Goal: Navigation & Orientation: Find specific page/section

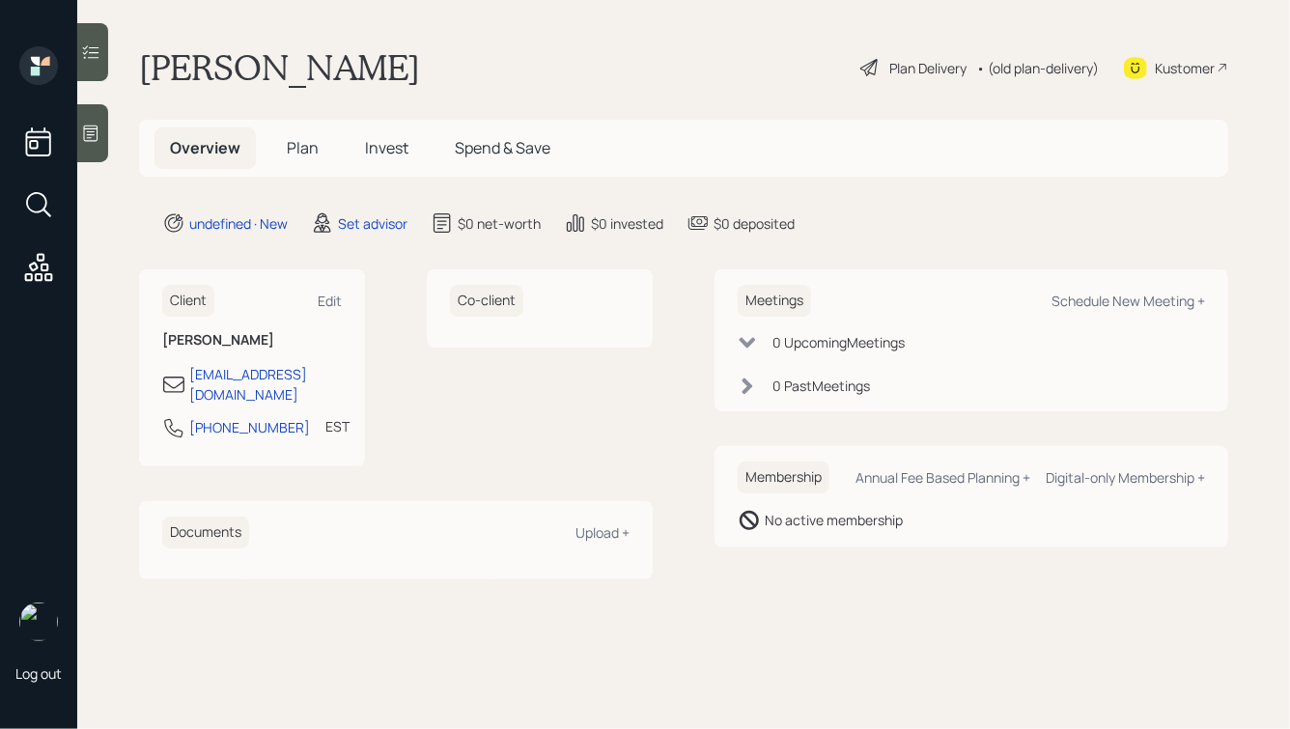
click at [87, 126] on icon at bounding box center [90, 133] width 19 height 19
